Goal: Information Seeking & Learning: Learn about a topic

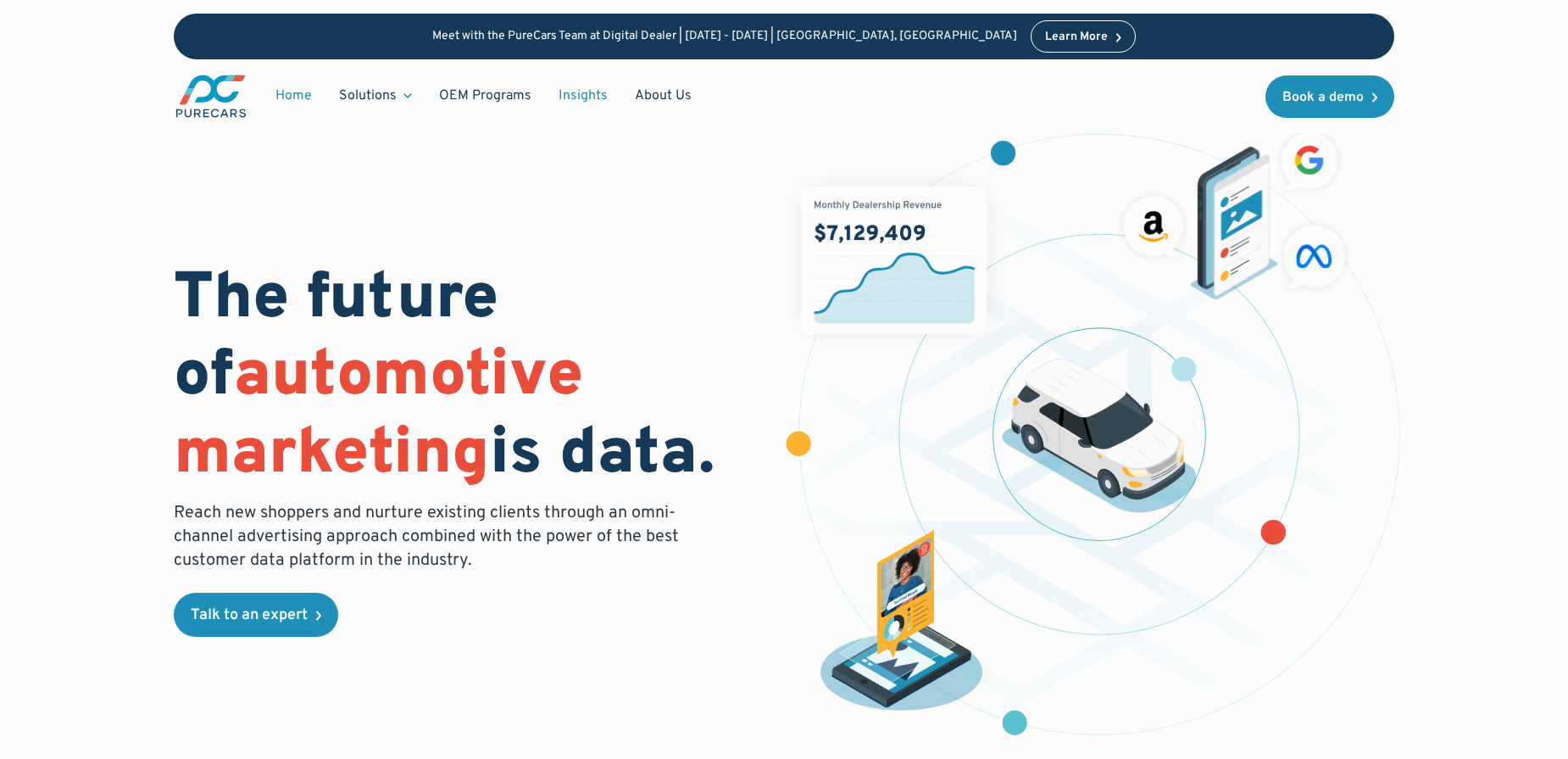
click at [584, 93] on link "Insights" at bounding box center [583, 95] width 76 height 32
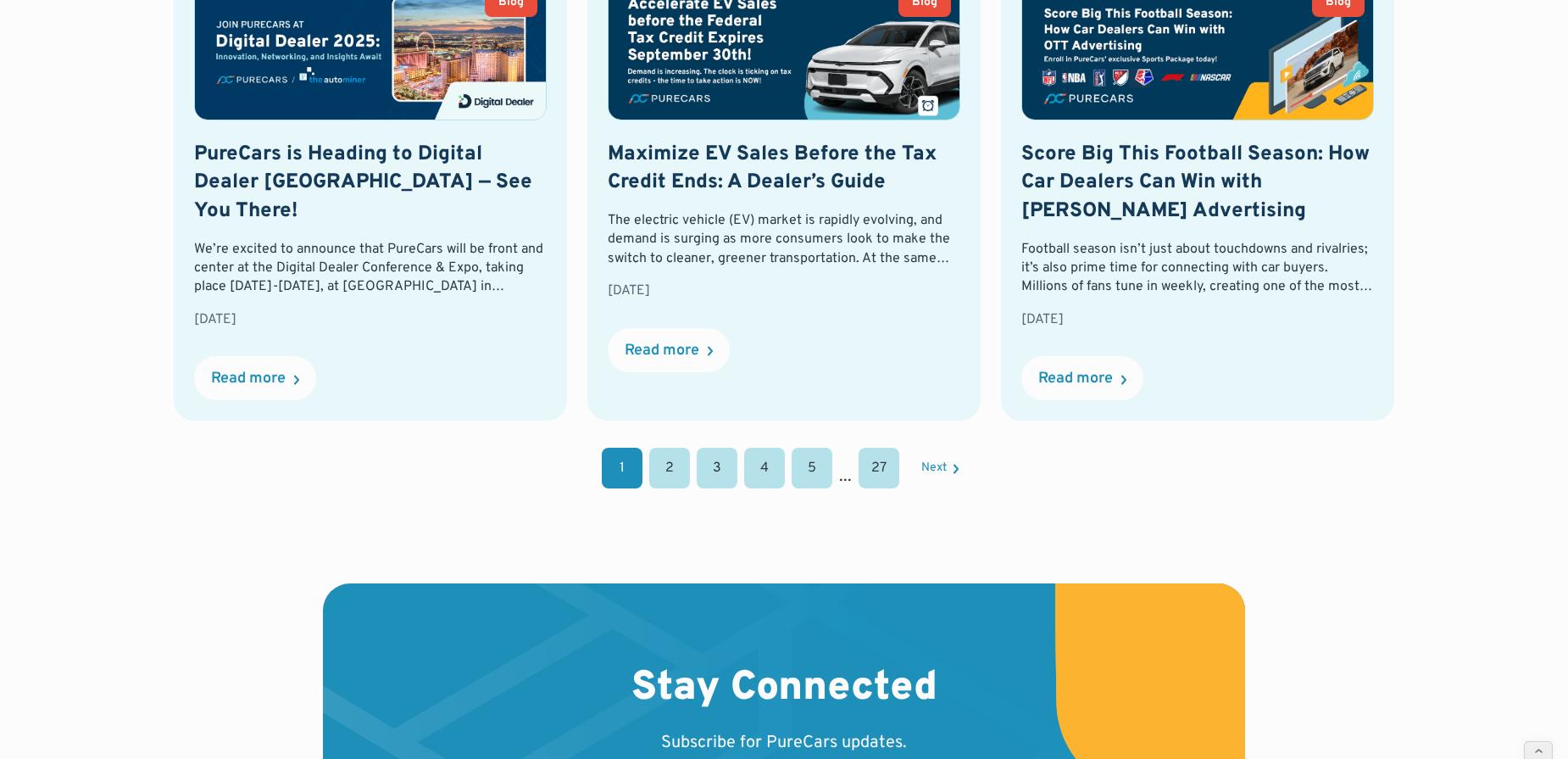
scroll to position [1939, 0]
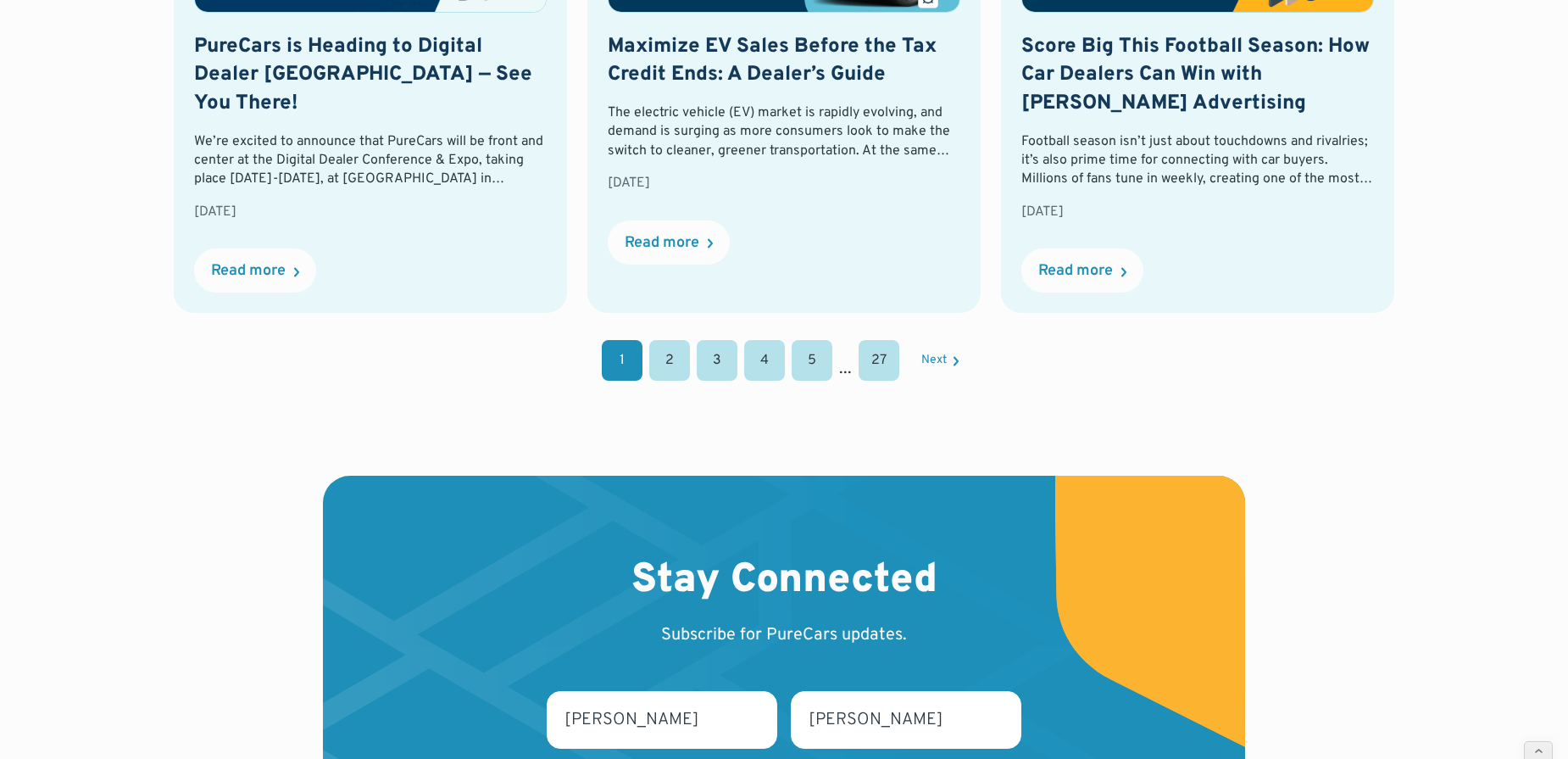
click at [674, 341] on link "2" at bounding box center [669, 360] width 41 height 41
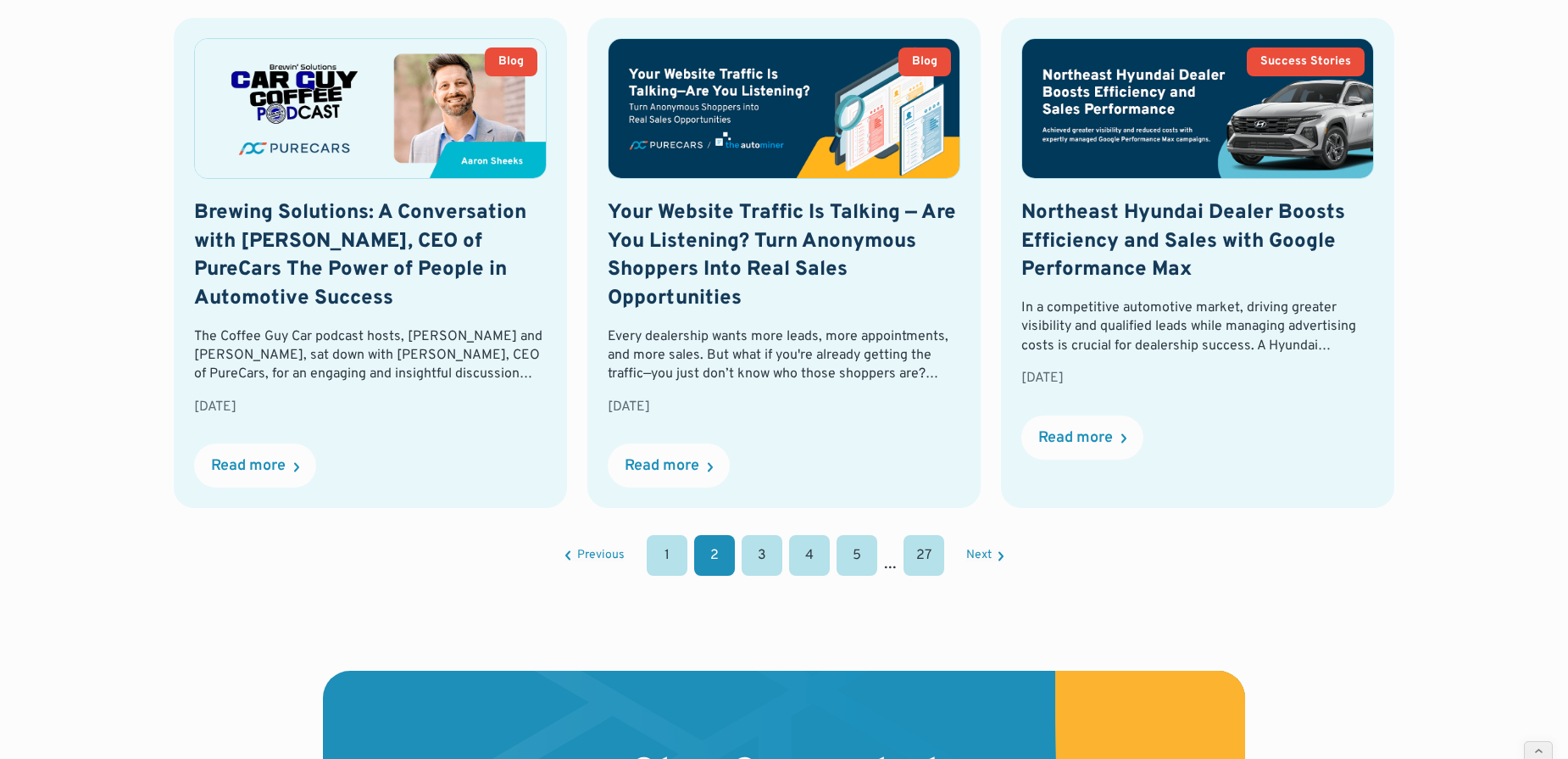
scroll to position [1756, 0]
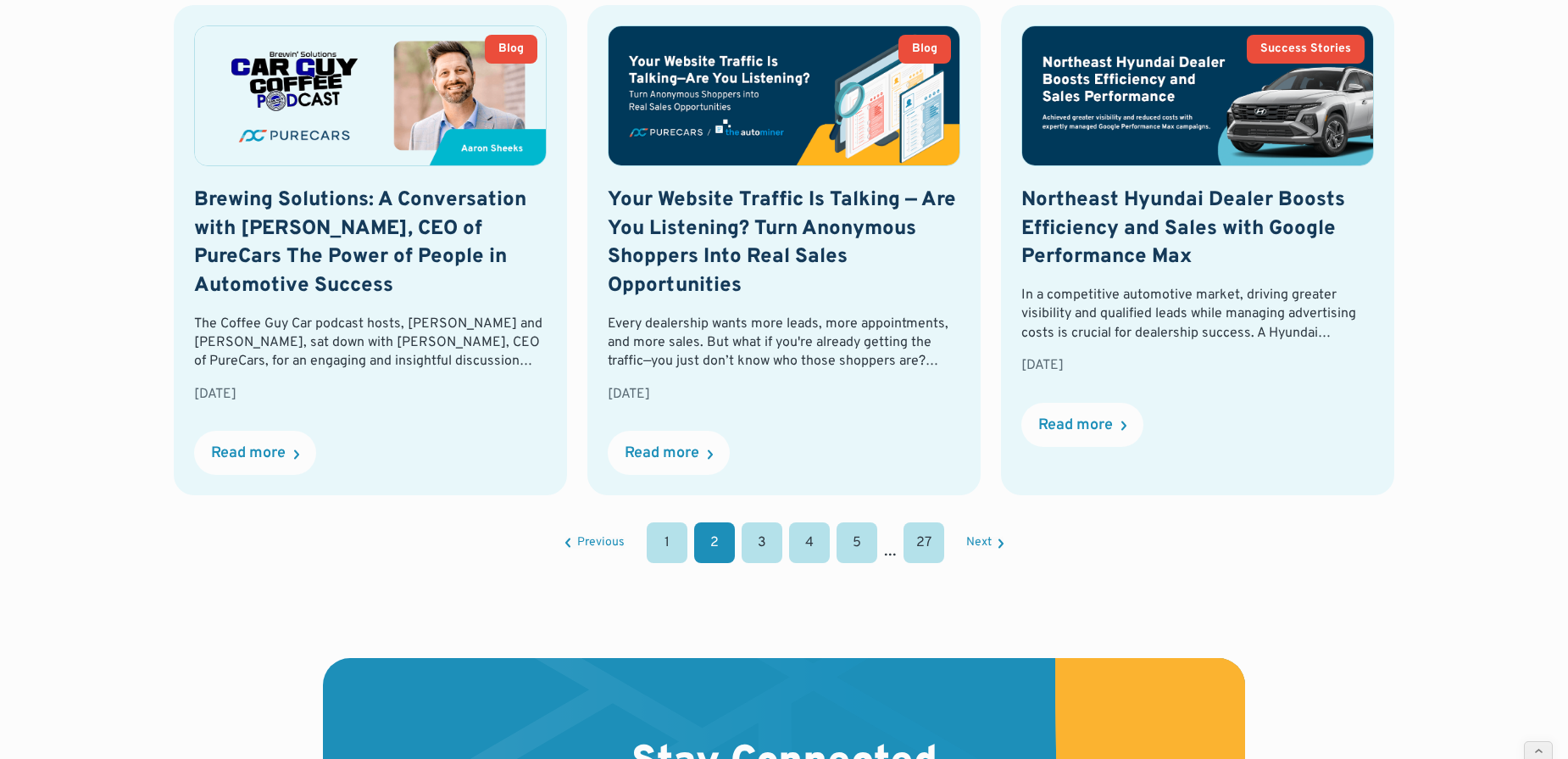
click at [761, 544] on link "3" at bounding box center [762, 542] width 41 height 41
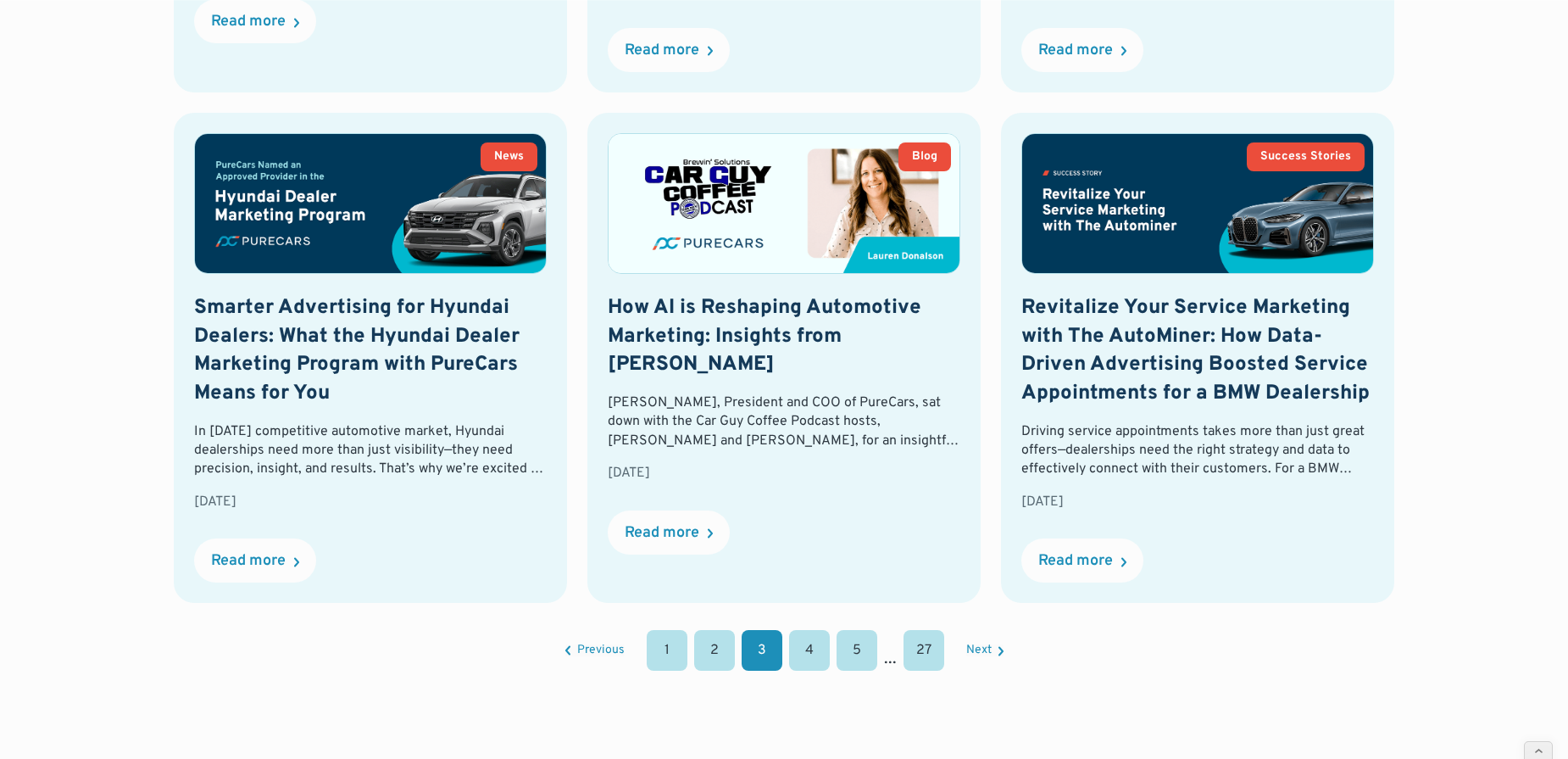
scroll to position [1670, 0]
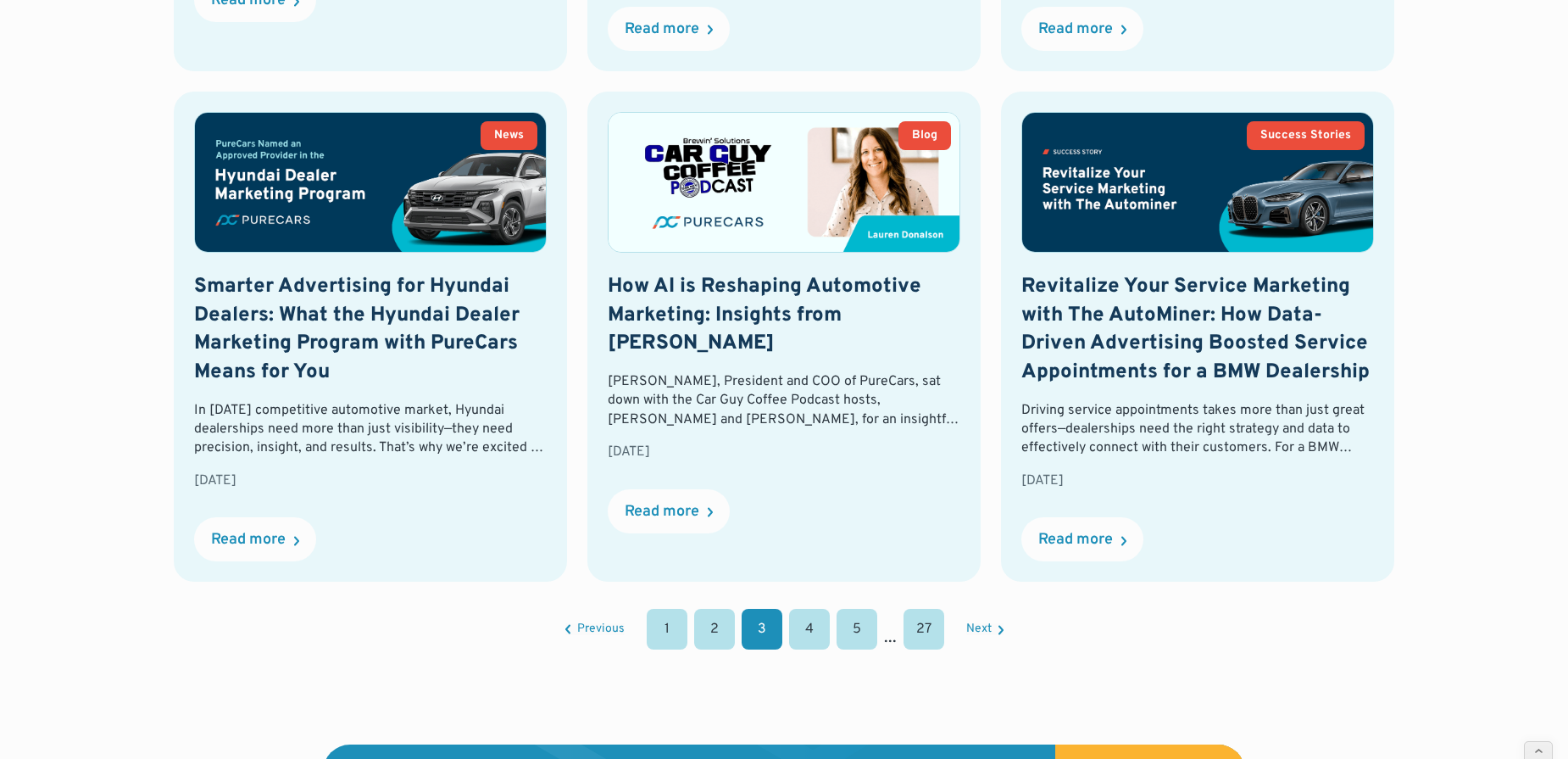
click at [813, 636] on link "4" at bounding box center [809, 629] width 41 height 41
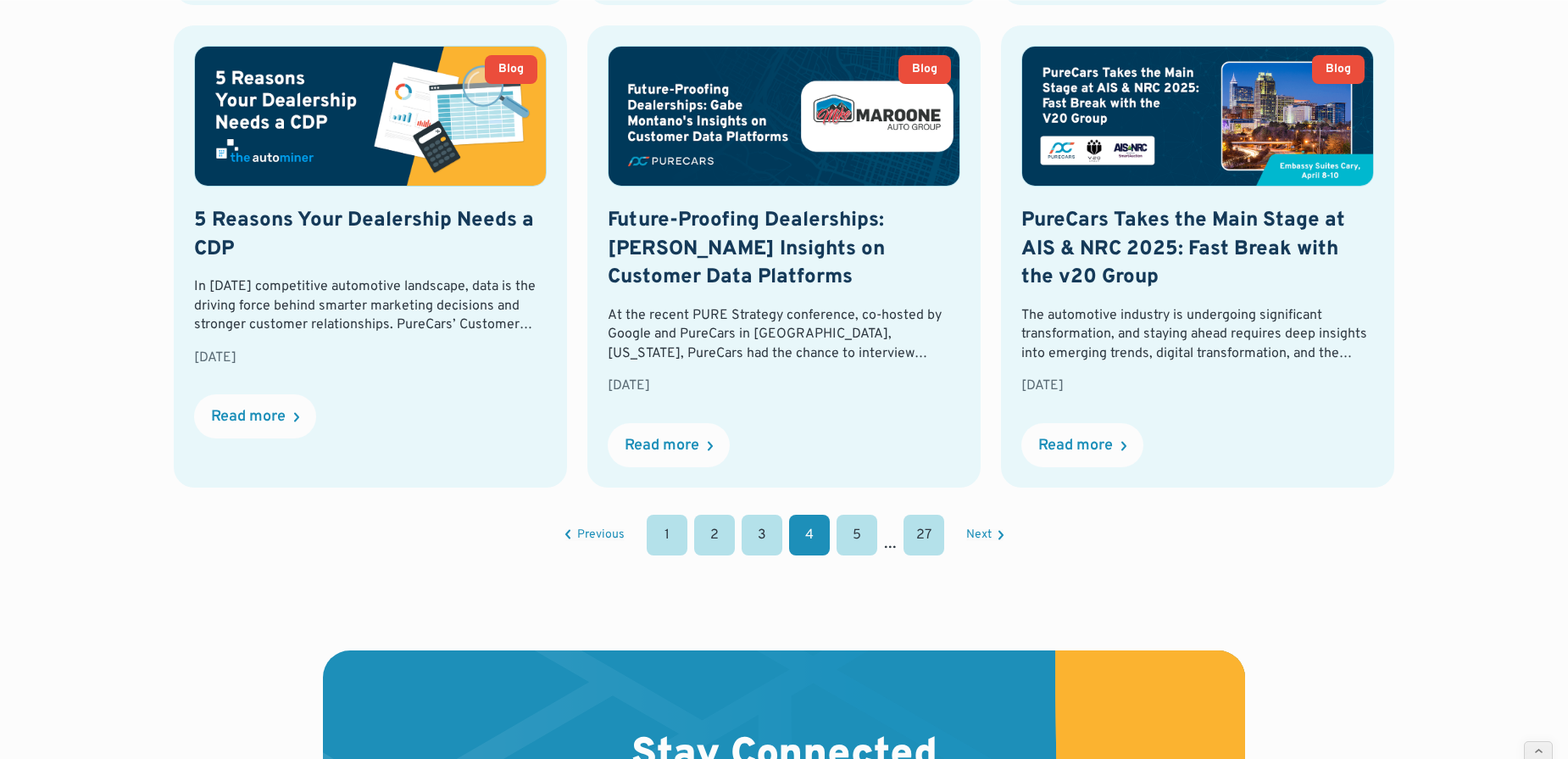
scroll to position [1799, 0]
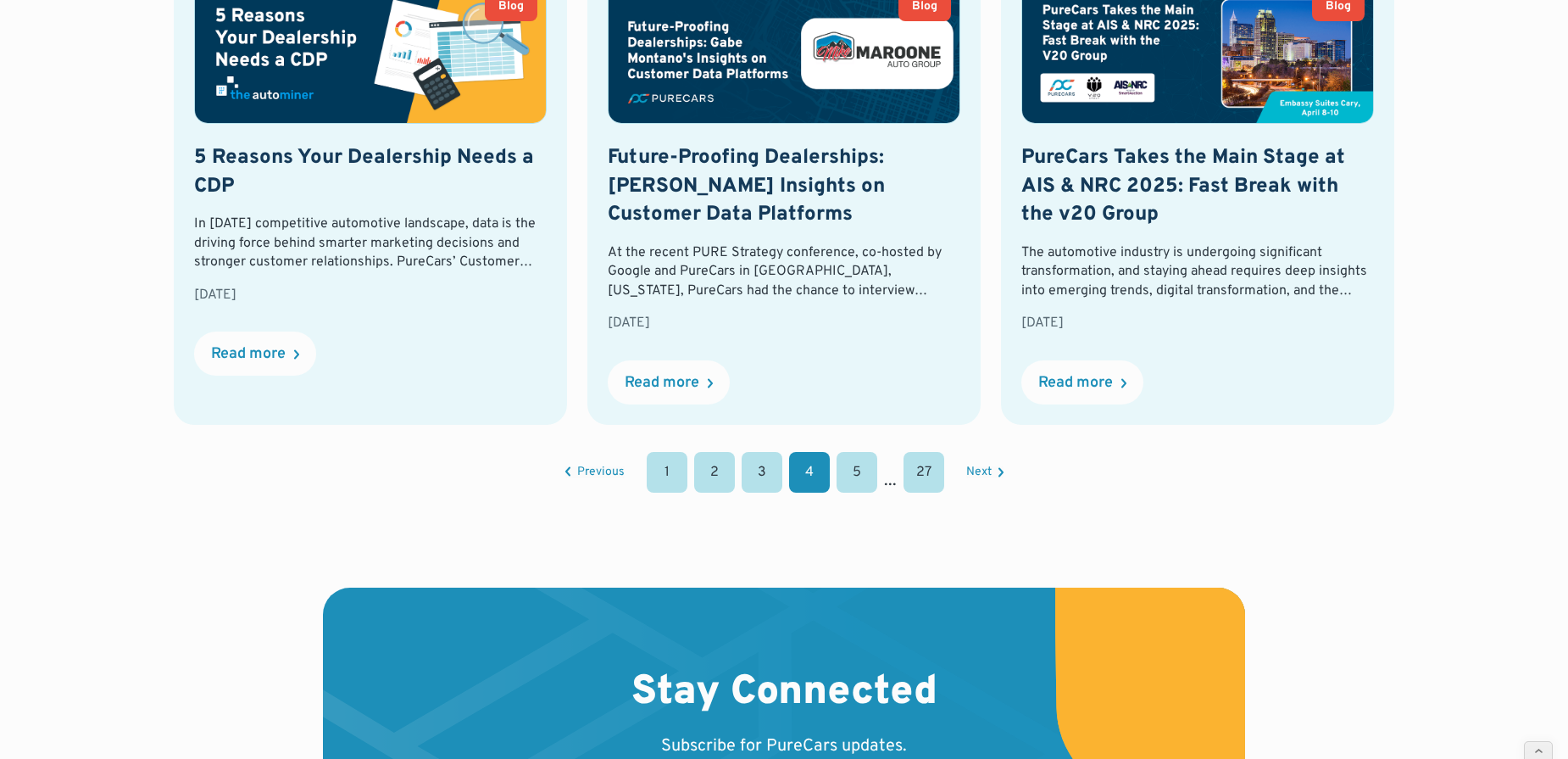
click at [863, 480] on link "5" at bounding box center [856, 472] width 41 height 41
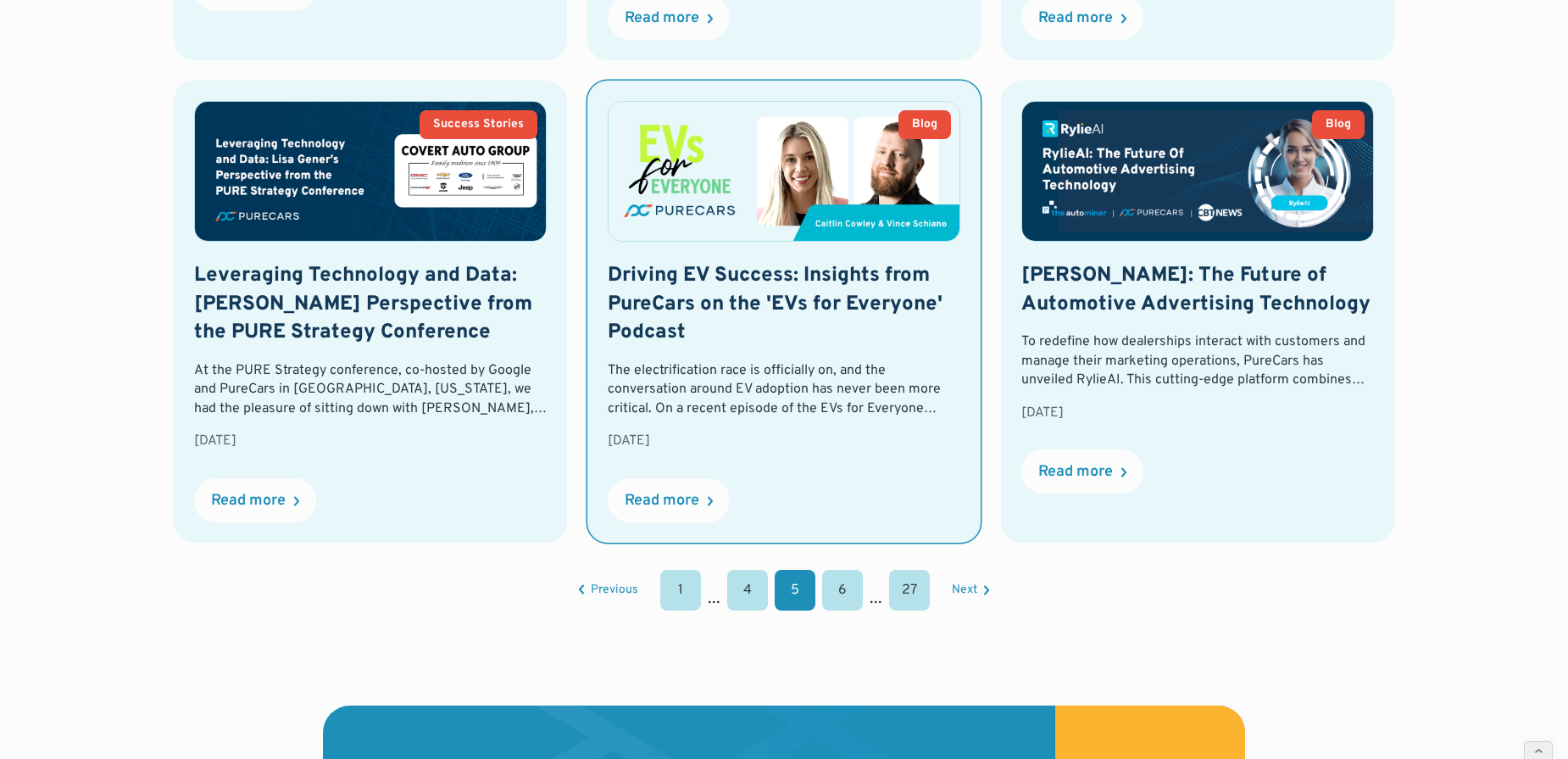
scroll to position [1698, 0]
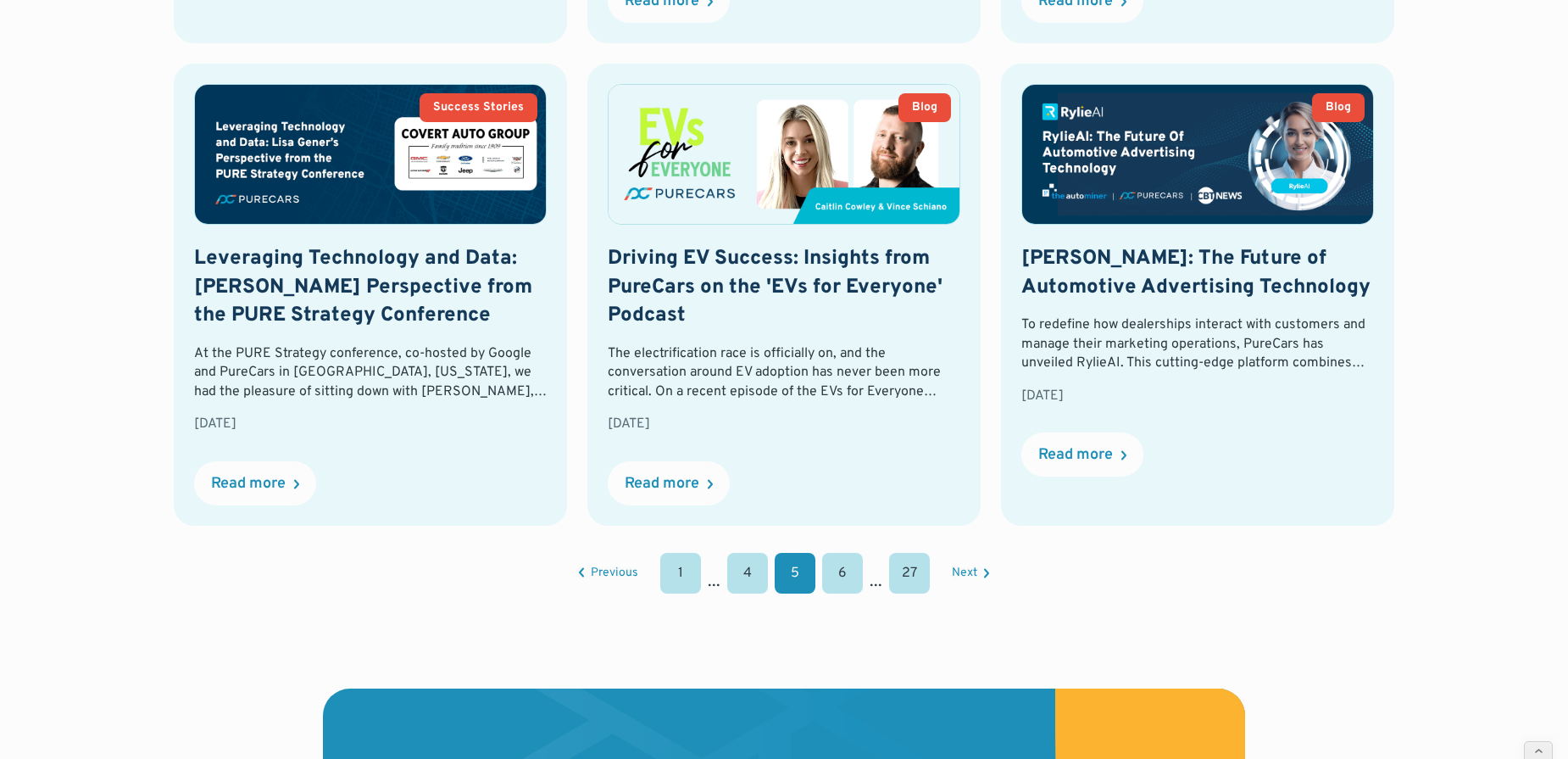
click at [835, 552] on link "6" at bounding box center [842, 572] width 41 height 41
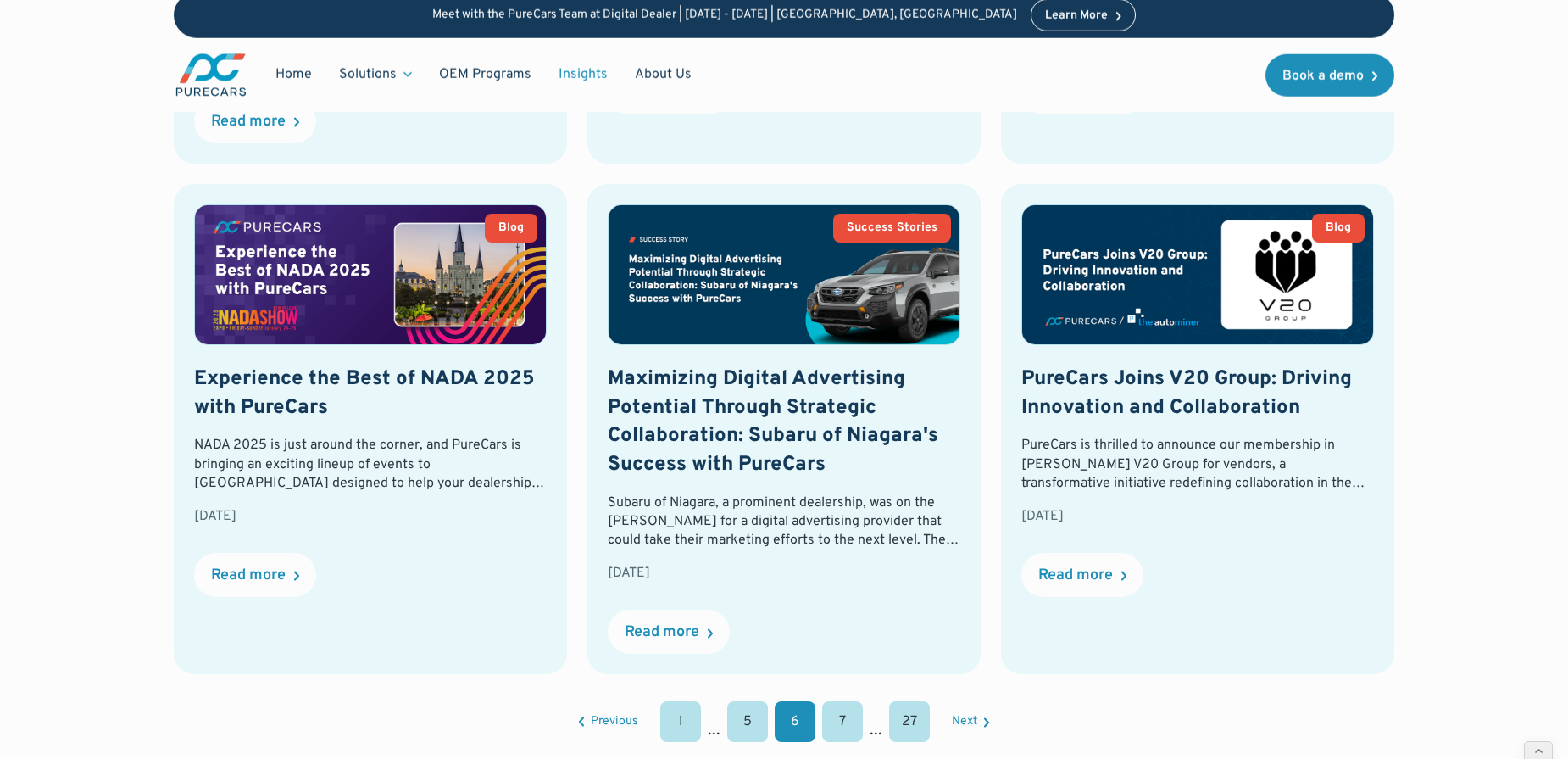
scroll to position [1616, 0]
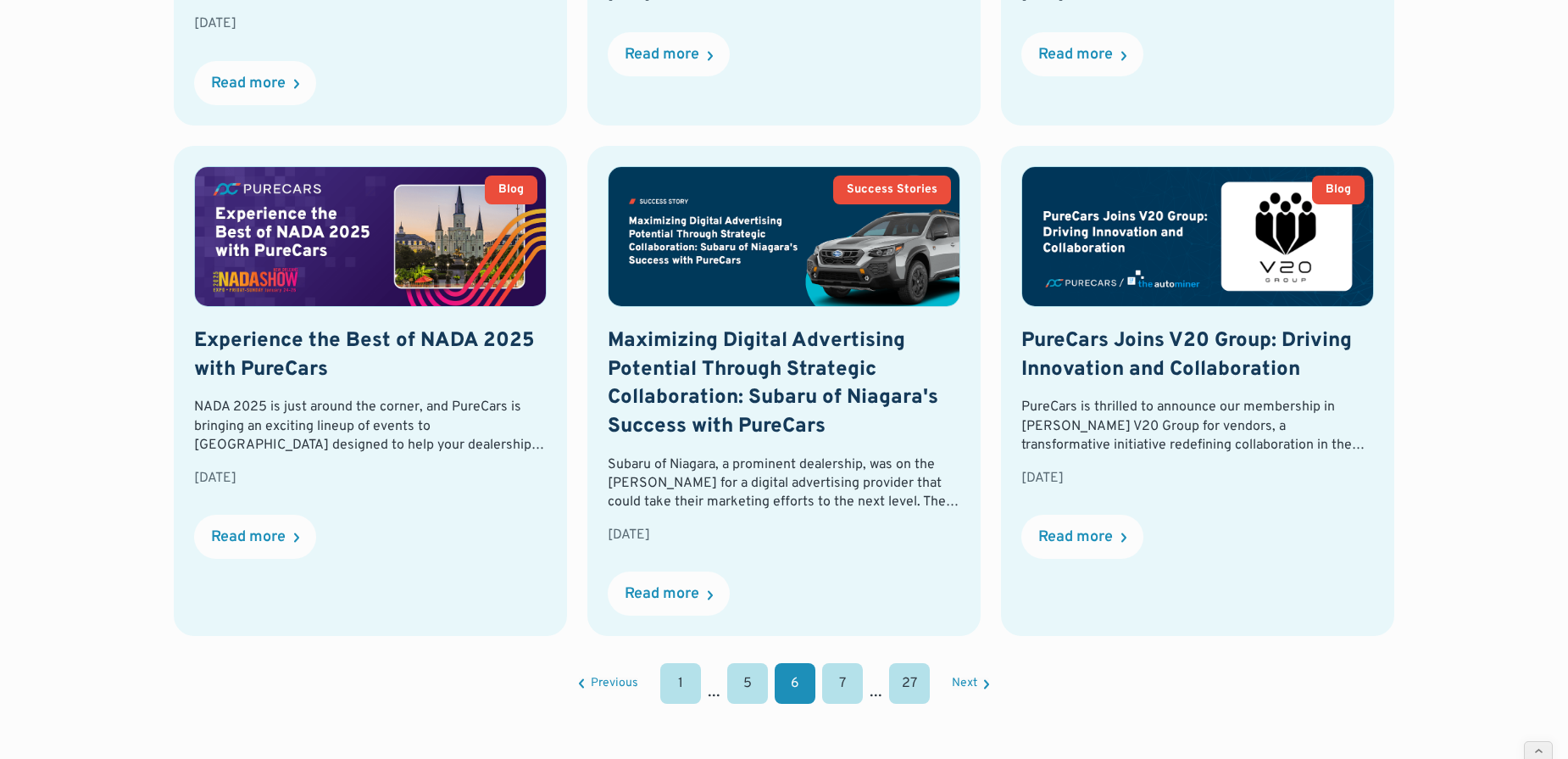
click at [854, 663] on link "7" at bounding box center [842, 683] width 41 height 41
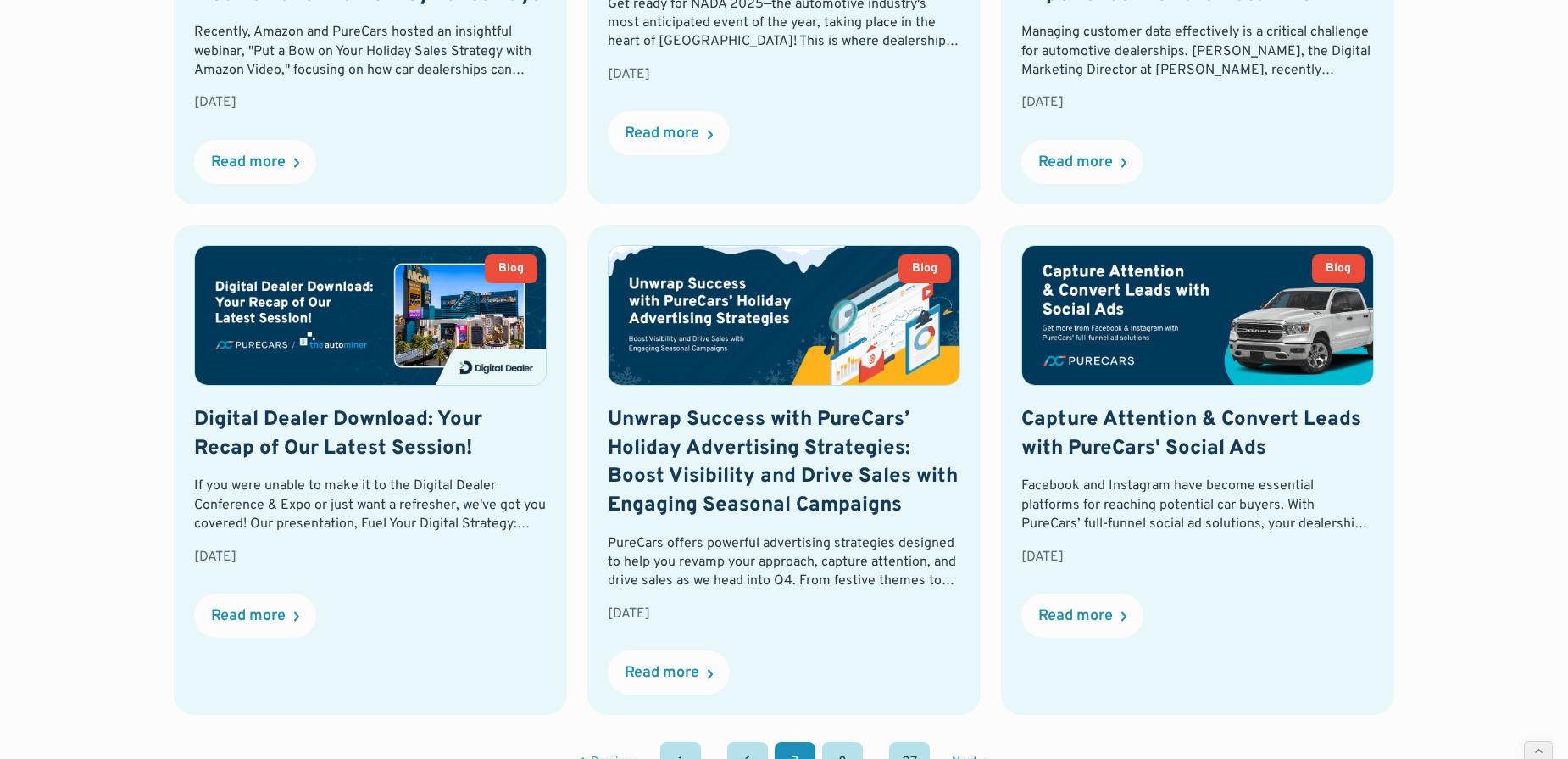
scroll to position [1540, 0]
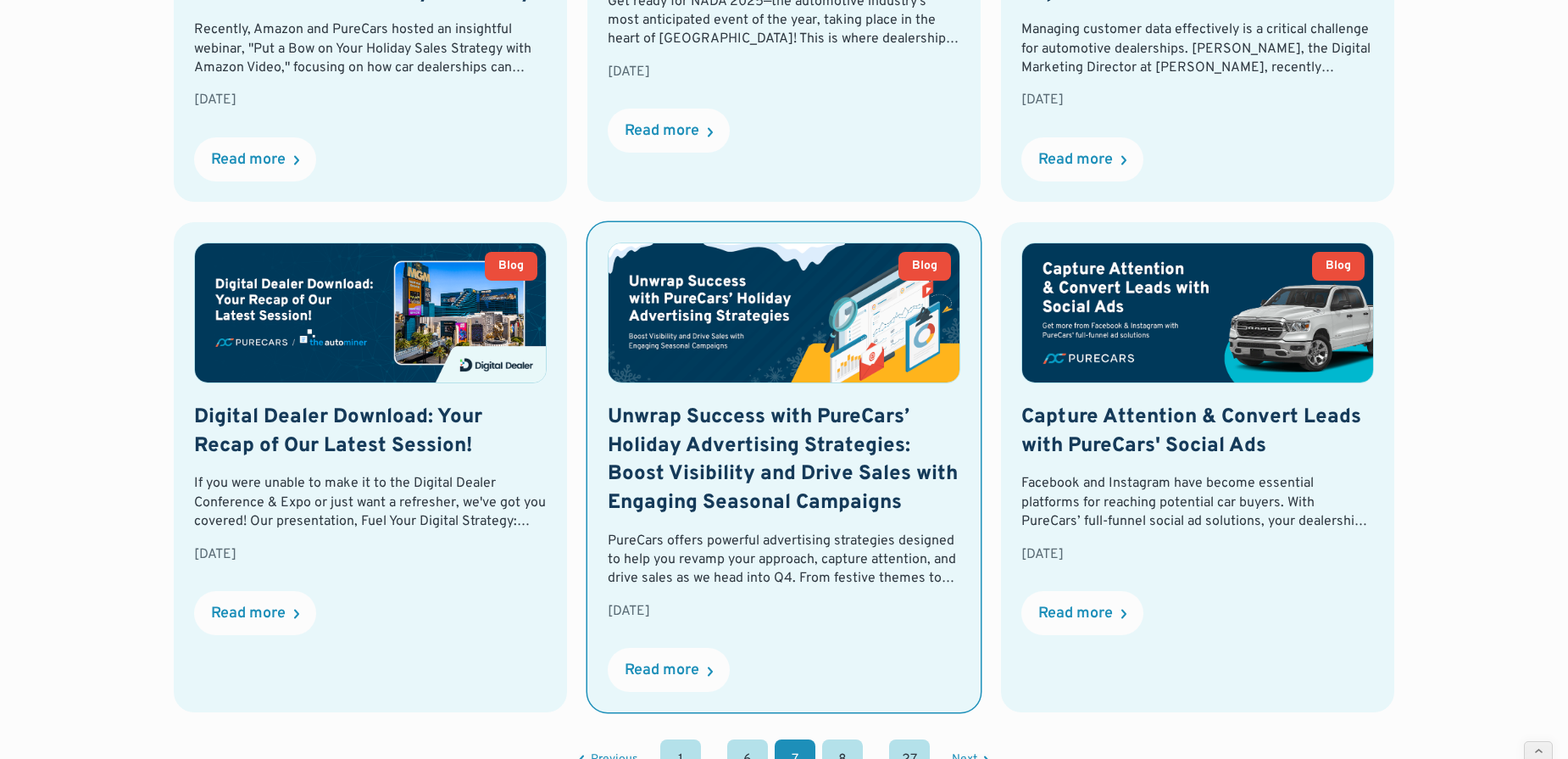
click at [836, 304] on img at bounding box center [784, 313] width 351 height 139
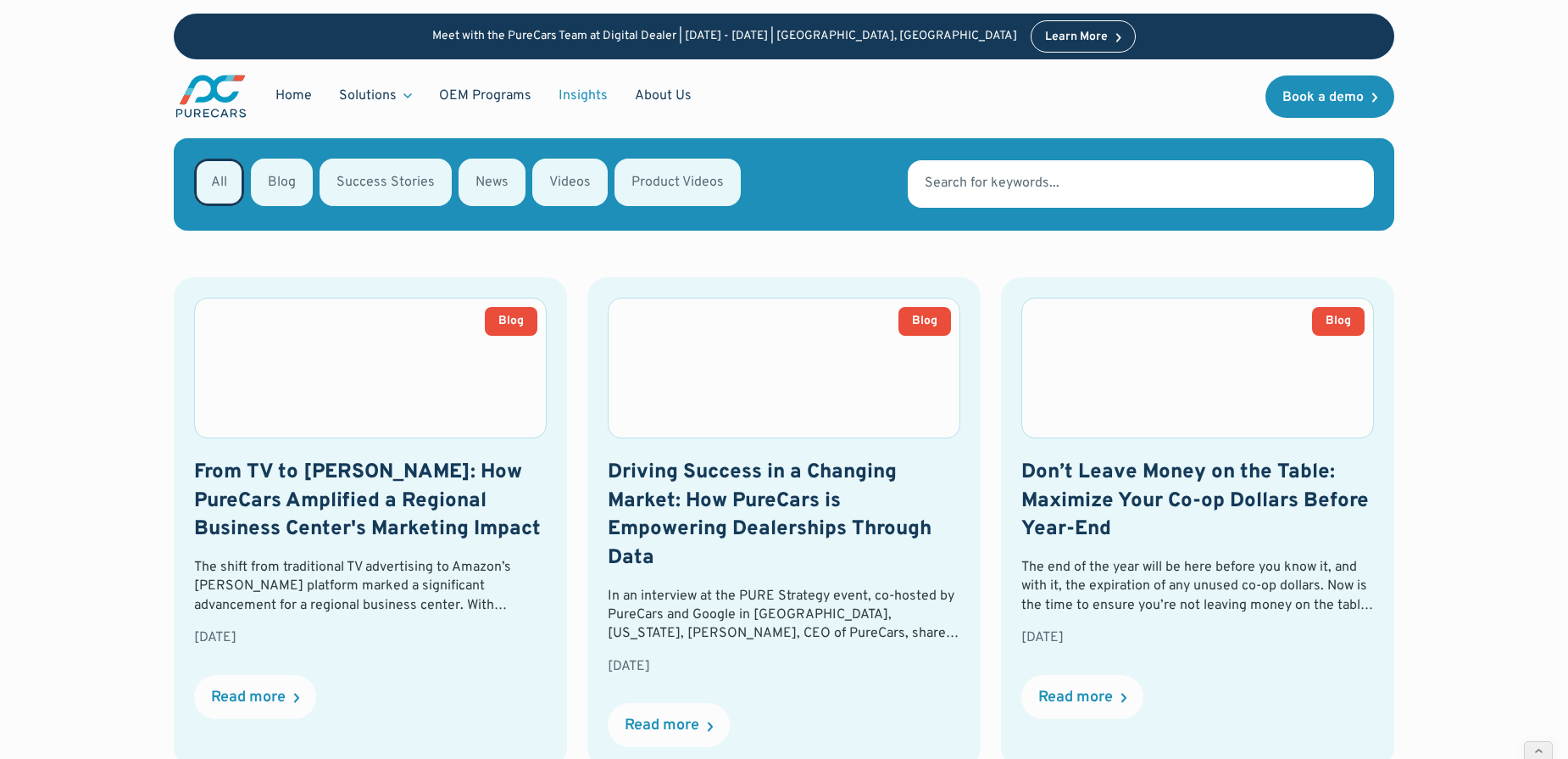
scroll to position [490, 0]
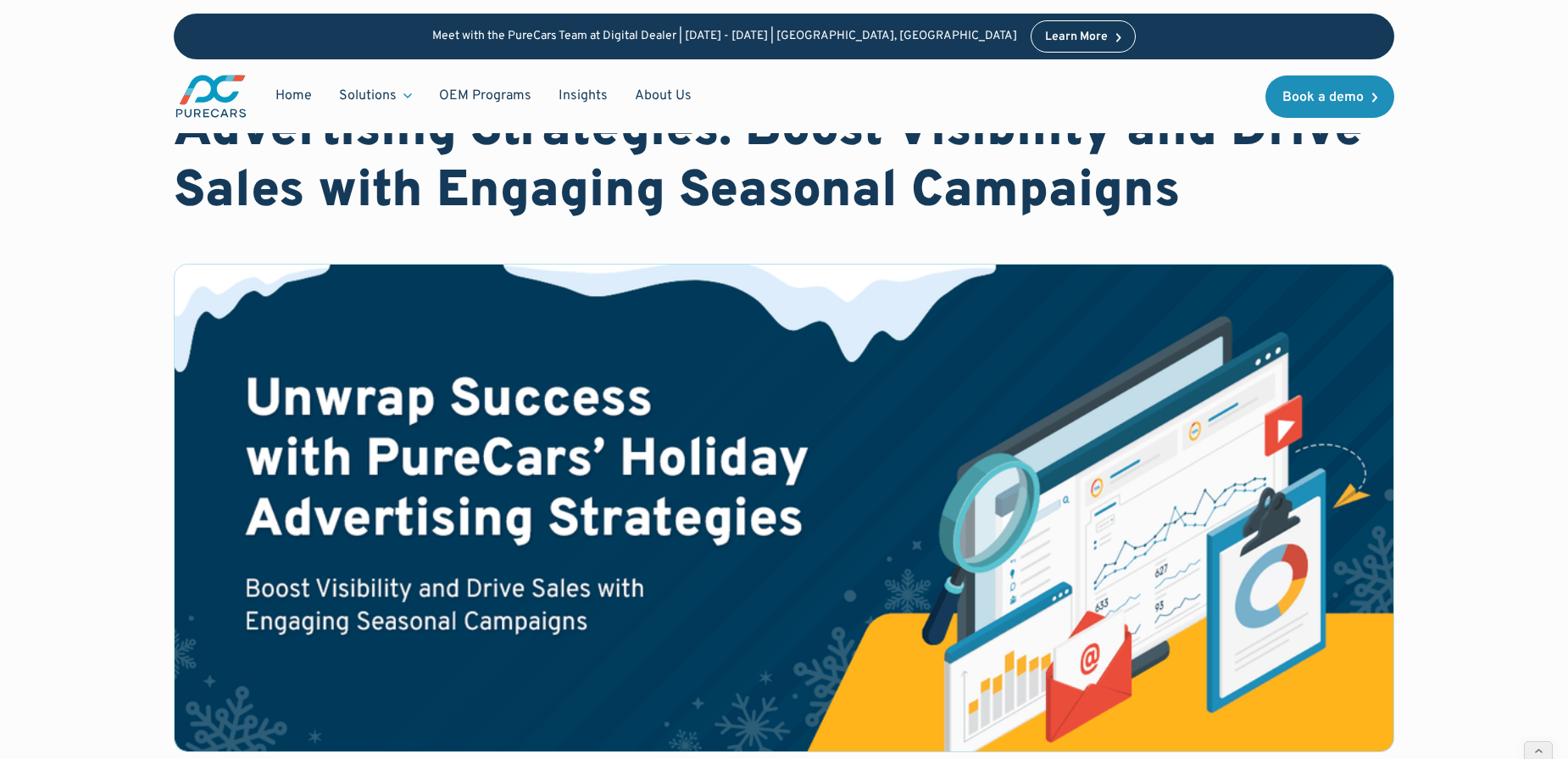
scroll to position [153, 0]
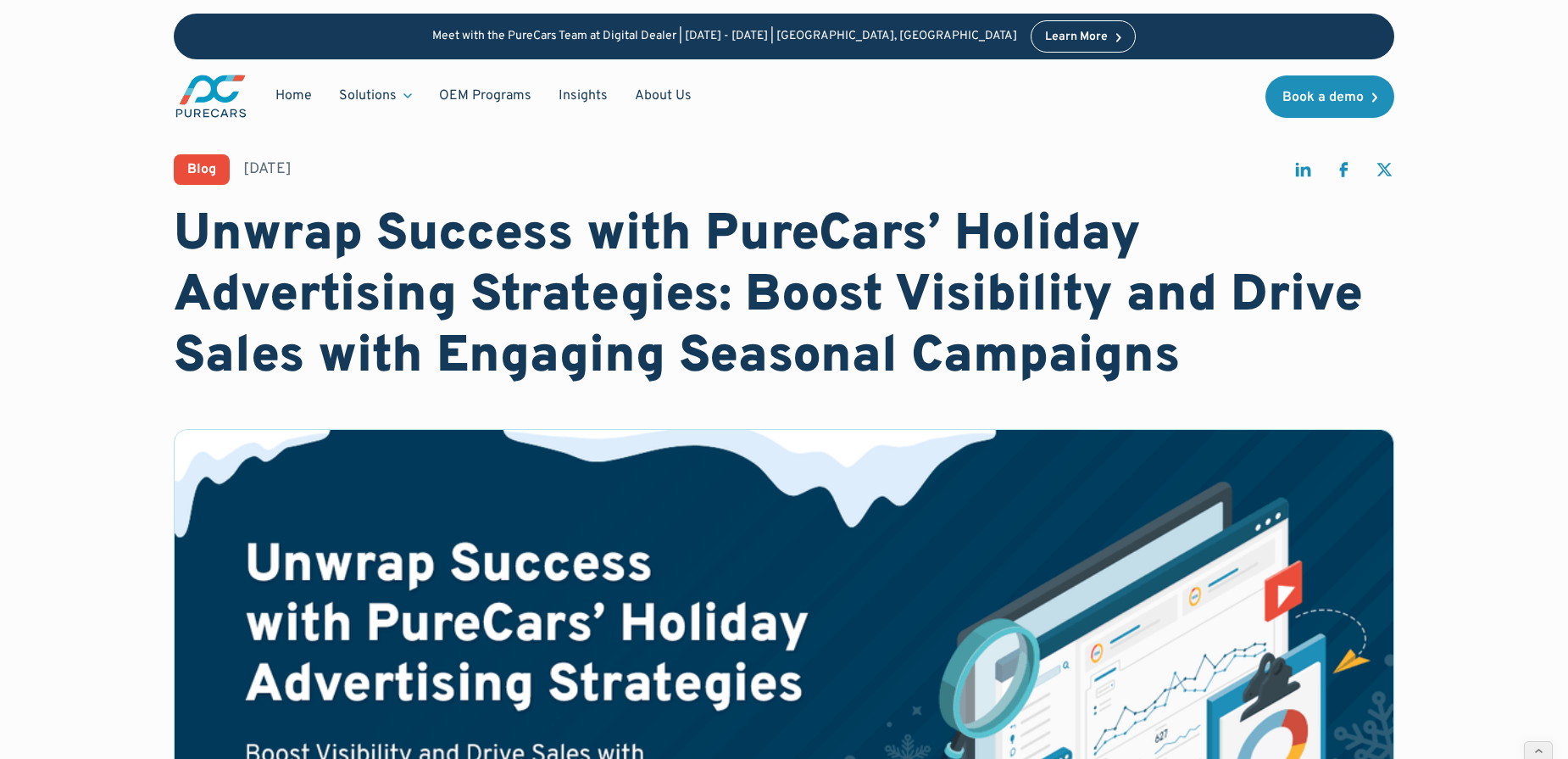
scroll to position [0, 0]
